Goal: Information Seeking & Learning: Check status

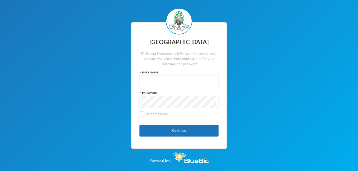
click at [168, 85] on input "text" at bounding box center [178, 82] width 73 height 12
type input "glh20c35"
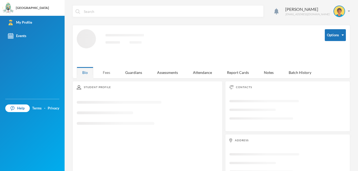
click at [110, 75] on div "Fees" at bounding box center [106, 72] width 18 height 11
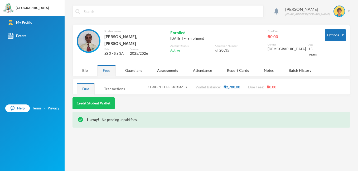
click at [117, 84] on div "Transactions" at bounding box center [115, 88] width 32 height 11
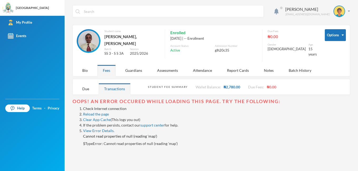
click at [106, 85] on div "Transactions" at bounding box center [115, 88] width 32 height 11
click at [87, 86] on div "Due" at bounding box center [86, 88] width 18 height 11
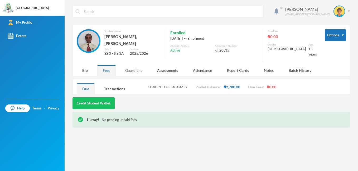
click at [138, 65] on div "Guardians" at bounding box center [134, 70] width 28 height 11
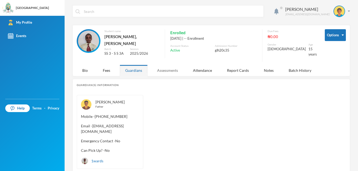
click at [167, 65] on div "Assessments" at bounding box center [168, 70] width 32 height 11
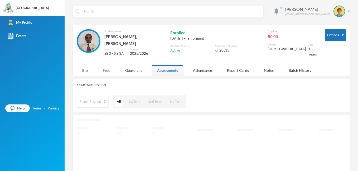
click at [106, 71] on div "Fees" at bounding box center [106, 70] width 18 height 11
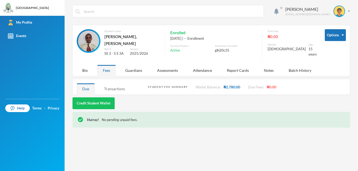
click at [118, 85] on div "Transactions" at bounding box center [115, 88] width 32 height 11
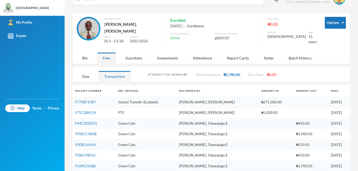
scroll to position [13, 0]
click at [92, 100] on link "F779B71487" at bounding box center [85, 102] width 21 height 4
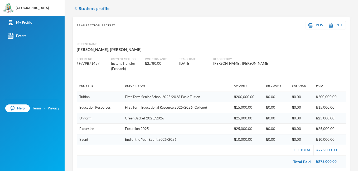
scroll to position [25, 0]
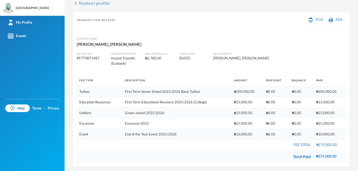
click at [78, 4] on icon "chevron_left" at bounding box center [76, 3] width 6 height 6
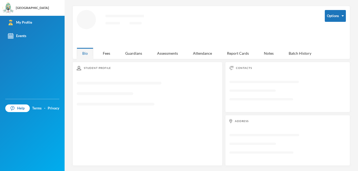
scroll to position [18, 0]
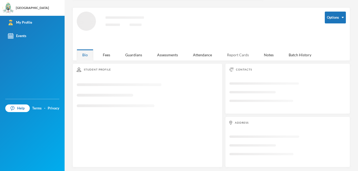
click at [230, 56] on div "Report Cards" at bounding box center [238, 54] width 33 height 11
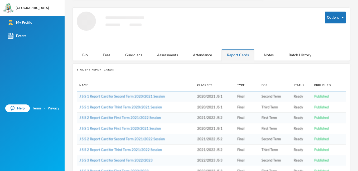
scroll to position [25, 0]
